Goal: Transaction & Acquisition: Purchase product/service

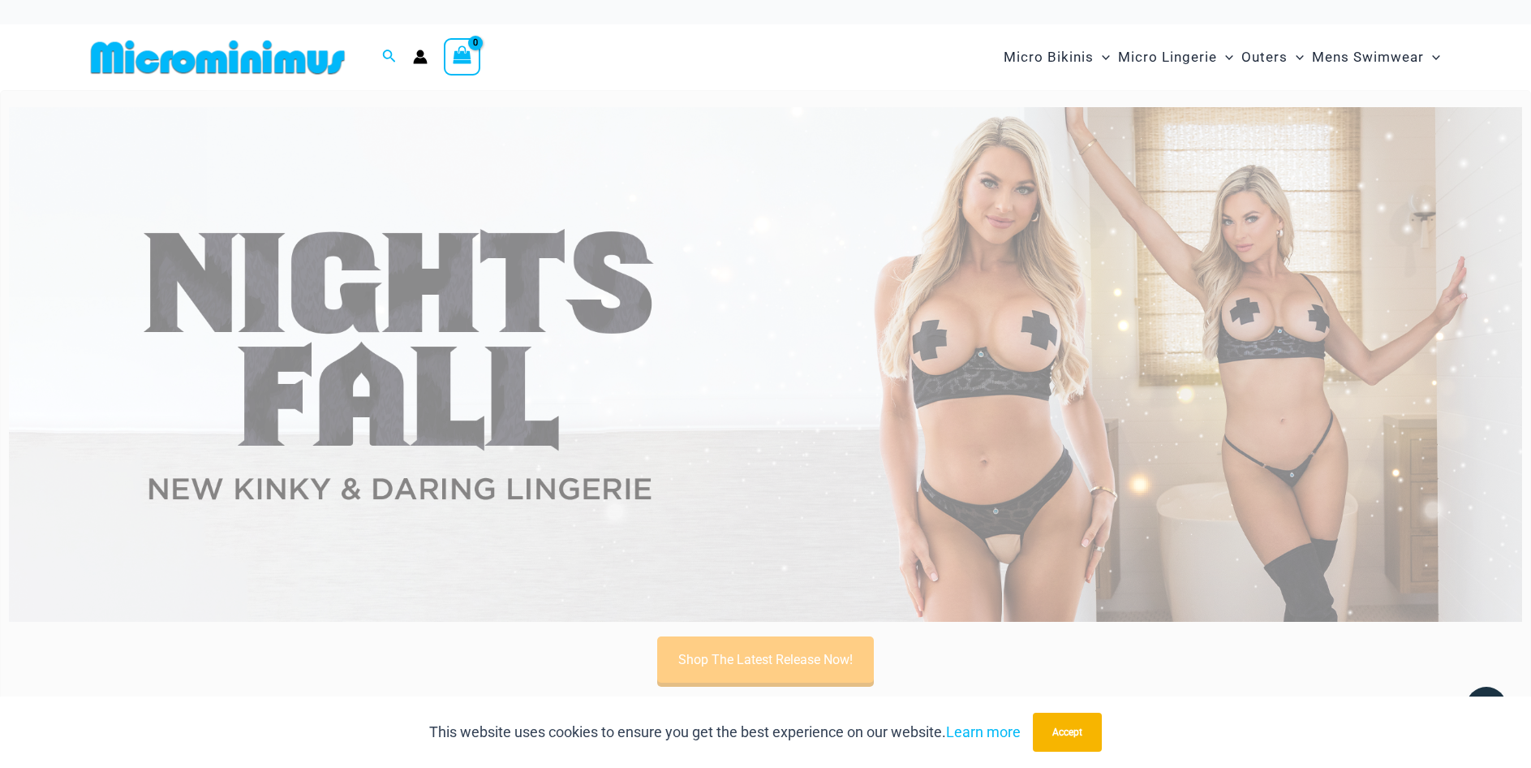
drag, startPoint x: 1505, startPoint y: 0, endPoint x: 996, endPoint y: 272, distance: 576.8
click at [996, 272] on img at bounding box center [765, 364] width 1513 height 514
